Goal: Browse casually: Explore the website without a specific task or goal

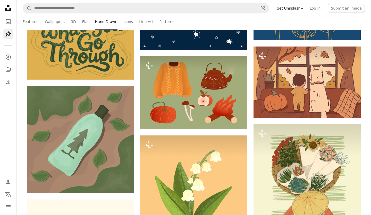
scroll to position [462, 0]
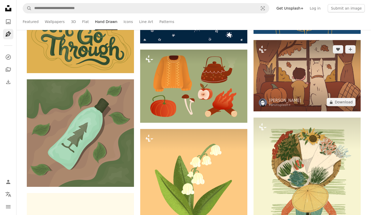
click at [299, 60] on img at bounding box center [307, 75] width 107 height 71
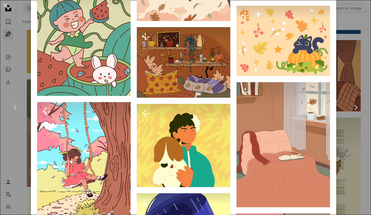
scroll to position [1245, 0]
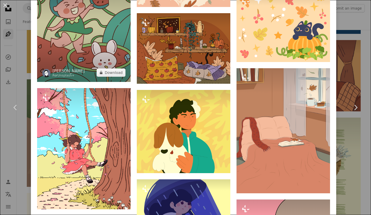
click at [90, 76] on img at bounding box center [84, 26] width 94 height 109
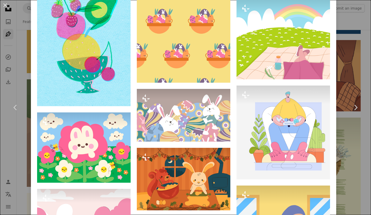
scroll to position [3431, 0]
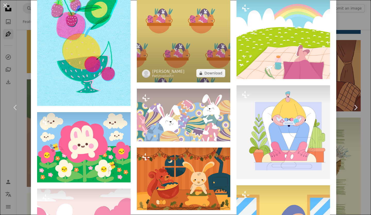
click at [217, 83] on img at bounding box center [184, 12] width 94 height 141
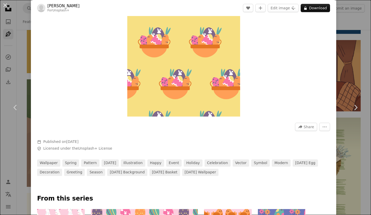
scroll to position [77, 0]
